Goal: Navigation & Orientation: Locate item on page

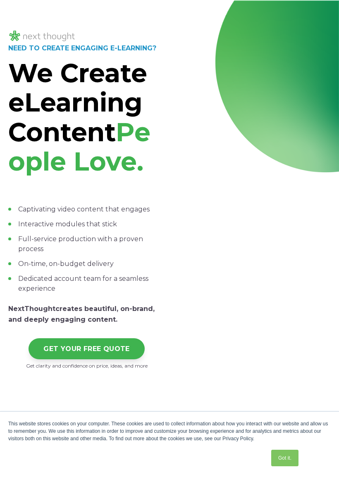
click at [14, 4] on div "NEED TO CREATE ENGAGING E-LEARNING? We Create eLearning Content People Love. Ca…" at bounding box center [169, 209] width 339 height 419
click at [314, 19] on div at bounding box center [169, 29] width 322 height 27
click at [315, 16] on div at bounding box center [169, 29] width 322 height 27
click at [294, 24] on div at bounding box center [169, 29] width 322 height 27
click at [328, 10] on div "NEED TO CREATE ENGAGING E-LEARNING? We Create eLearning Content People Love. Ca…" at bounding box center [169, 209] width 339 height 419
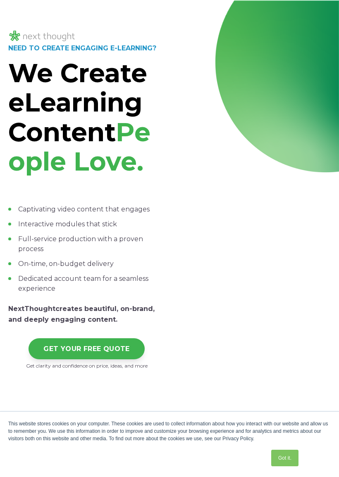
click at [331, 9] on div "NEED TO CREATE ENGAGING E-LEARNING? We Create eLearning Content People Love. Ca…" at bounding box center [169, 209] width 339 height 419
click at [324, 18] on div at bounding box center [169, 29] width 322 height 27
click at [326, 17] on div at bounding box center [169, 29] width 322 height 27
click at [328, 11] on div "NEED TO CREATE ENGAGING E-LEARNING? We Create eLearning Content People Love. Ca…" at bounding box center [169, 209] width 339 height 419
click at [329, 8] on div "NEED TO CREATE ENGAGING E-LEARNING? We Create eLearning Content People Love. Ca…" at bounding box center [169, 209] width 339 height 419
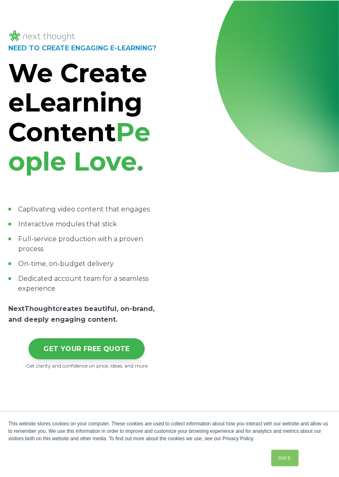
click at [326, 12] on div "NEED TO CREATE ENGAGING E-LEARNING? We Create eLearning Content People Love. Ca…" at bounding box center [169, 209] width 339 height 419
click at [9, 5] on div "NEED TO CREATE ENGAGING E-LEARNING? We Create eLearning Content People Love. Ca…" at bounding box center [169, 209] width 339 height 419
click at [10, 2] on div "NEED TO CREATE ENGAGING E-LEARNING? We Create eLearning Content People Love. Ca…" at bounding box center [169, 209] width 339 height 419
click at [9, 7] on div "NEED TO CREATE ENGAGING E-LEARNING? We Create eLearning Content People Love. Ca…" at bounding box center [169, 209] width 339 height 419
click at [8, 9] on div "NEED TO CREATE ENGAGING E-LEARNING? We Create eLearning Content People Love. Ca…" at bounding box center [169, 209] width 339 height 419
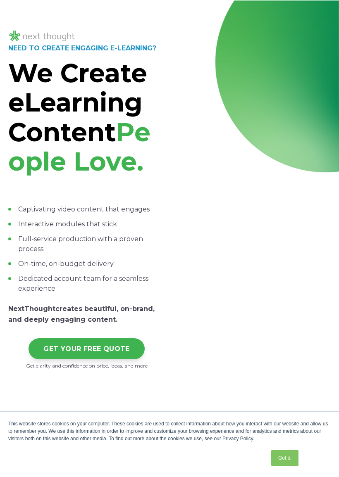
click at [14, 8] on div "NEED TO CREATE ENGAGING E-LEARNING? We Create eLearning Content People Love. Ca…" at bounding box center [169, 209] width 339 height 419
click at [12, 5] on div "NEED TO CREATE ENGAGING E-LEARNING? We Create eLearning Content People Love. Ca…" at bounding box center [169, 209] width 339 height 419
click at [13, 5] on div "NEED TO CREATE ENGAGING E-LEARNING? We Create eLearning Content People Love. Ca…" at bounding box center [169, 209] width 339 height 419
click at [13, 3] on div "NEED TO CREATE ENGAGING E-LEARNING? We Create eLearning Content People Love. Ca…" at bounding box center [169, 209] width 339 height 419
click at [290, 457] on link "Got it." at bounding box center [284, 458] width 27 height 17
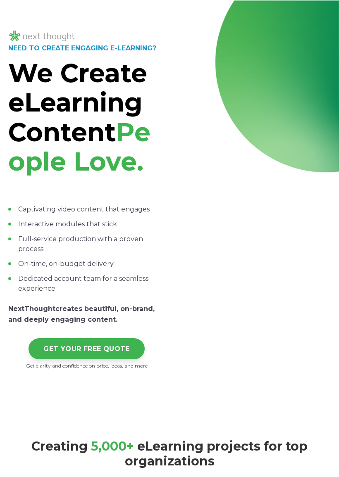
click at [184, 467] on div "Creating 5 ,000+ eLearning projects for top organizations" at bounding box center [169, 450] width 322 height 48
